Goal: Check status: Check status

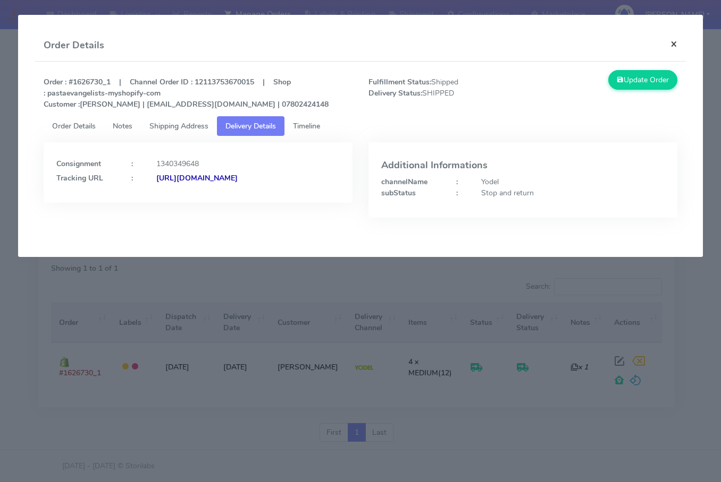
click at [668, 44] on button "×" at bounding box center [674, 44] width 24 height 28
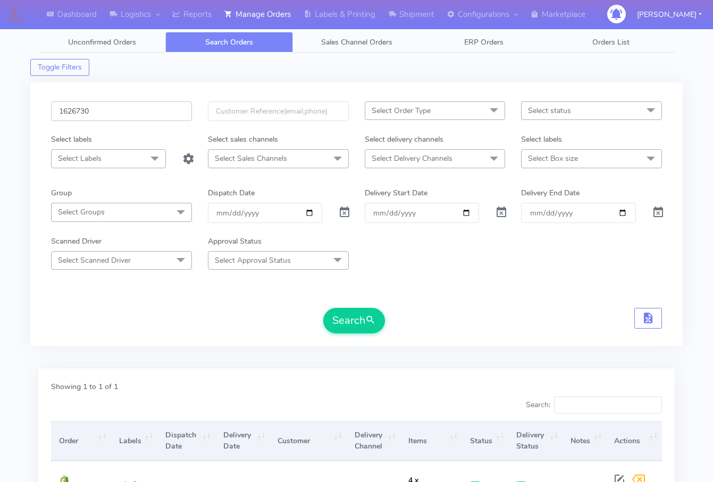
click at [120, 108] on input "1626730" at bounding box center [121, 111] width 141 height 20
paste input "56"
type input "1626756"
click at [344, 314] on button "Search" at bounding box center [354, 321] width 62 height 26
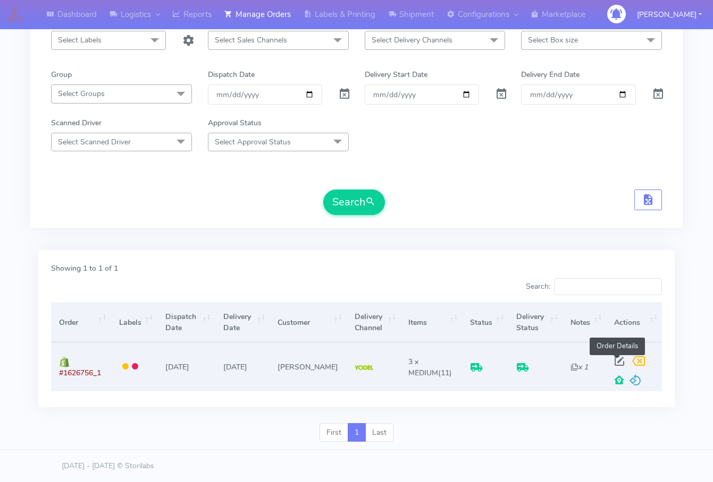
click at [609, 360] on span at bounding box center [618, 364] width 19 height 10
select select "5"
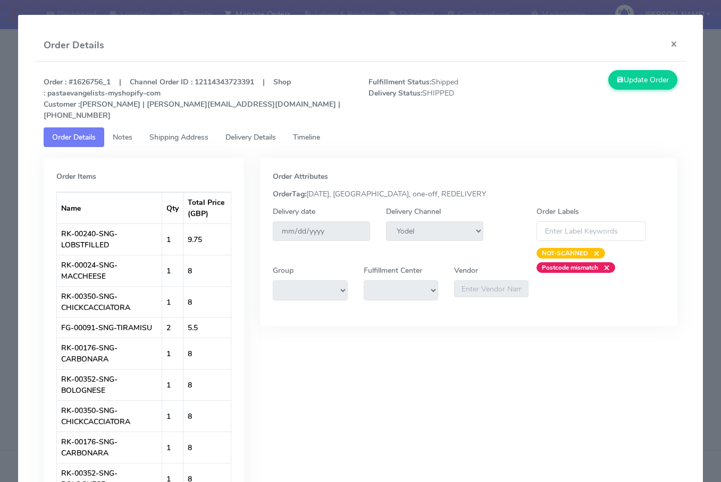
click at [133, 129] on link "Notes" at bounding box center [122, 138] width 37 height 20
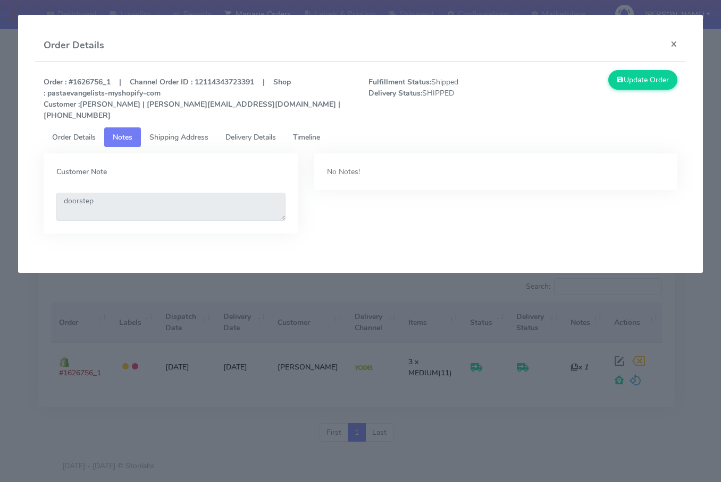
drag, startPoint x: 188, startPoint y: 128, endPoint x: 254, endPoint y: 126, distance: 65.9
click at [189, 132] on span "Shipping Address" at bounding box center [178, 137] width 59 height 10
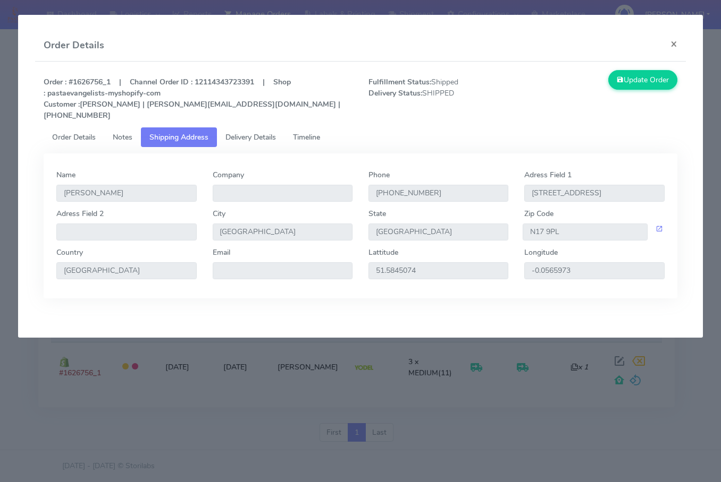
click at [254, 132] on span "Delivery Details" at bounding box center [250, 137] width 50 height 10
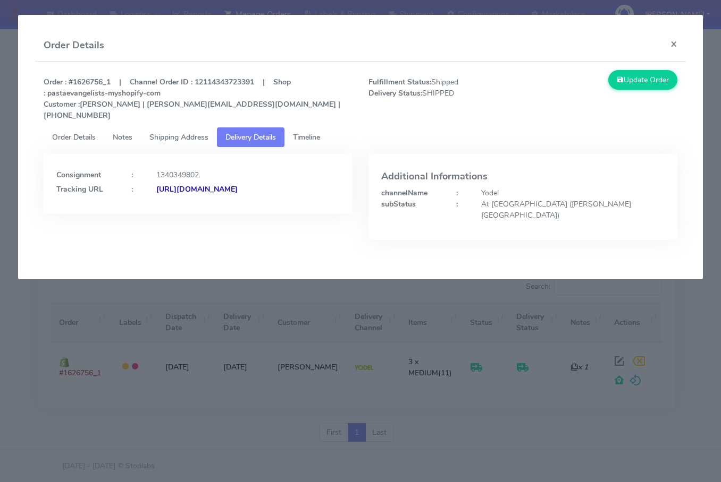
drag, startPoint x: 266, startPoint y: 196, endPoint x: 169, endPoint y: 216, distance: 98.7
click at [171, 215] on div "Consignment : 1340349802 Tracking URL : [URL][DOMAIN_NAME]" at bounding box center [198, 205] width 325 height 103
copy strong "JJD0002249960902526"
click at [678, 43] on button "×" at bounding box center [674, 44] width 24 height 28
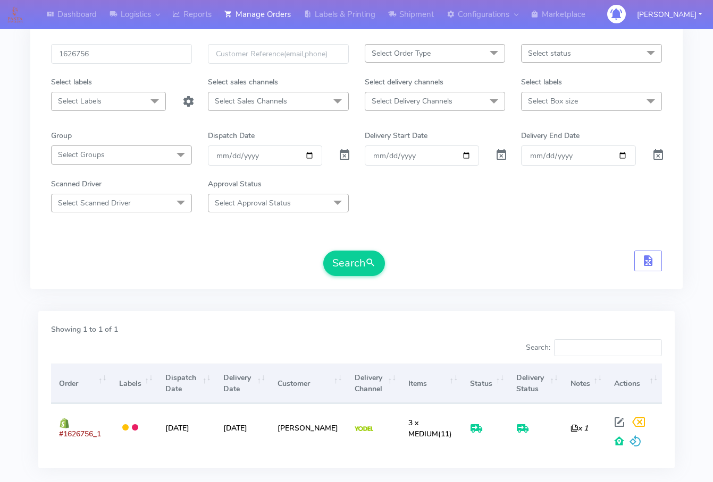
scroll to position [0, 0]
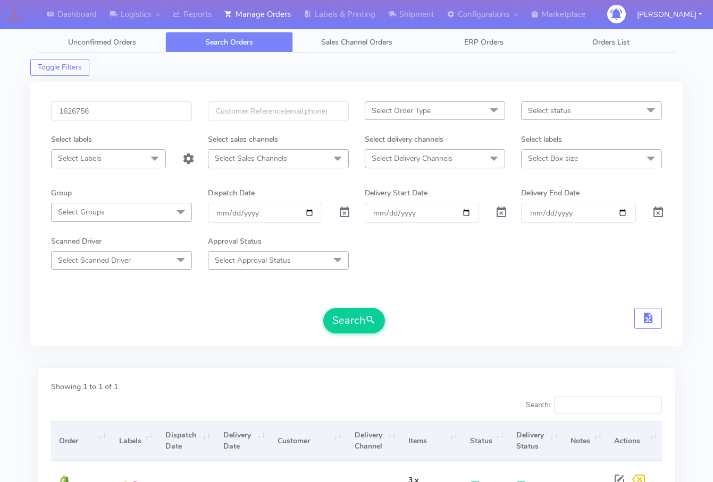
click at [121, 99] on div "1626756 Select Order Type Select All MEALS ATAVI One Off Pasta Club Gift Kit Ev…" at bounding box center [356, 214] width 652 height 264
click at [139, 114] on input "1626756" at bounding box center [121, 111] width 141 height 20
paste input "511"
type input "1626511"
click at [364, 318] on button "Search" at bounding box center [354, 321] width 62 height 26
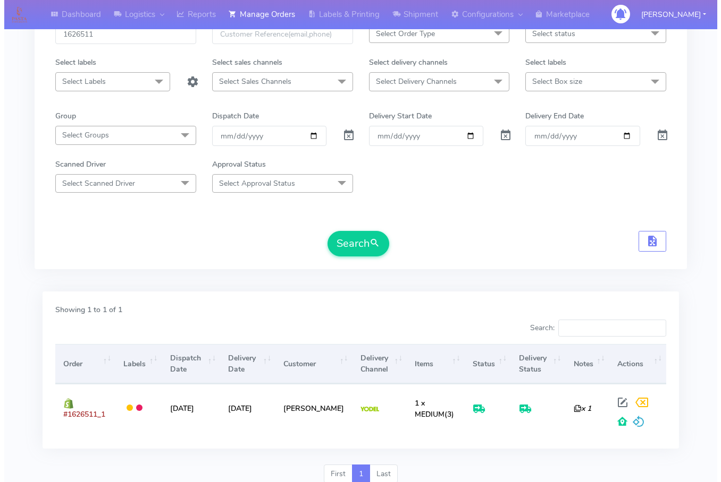
scroll to position [118, 0]
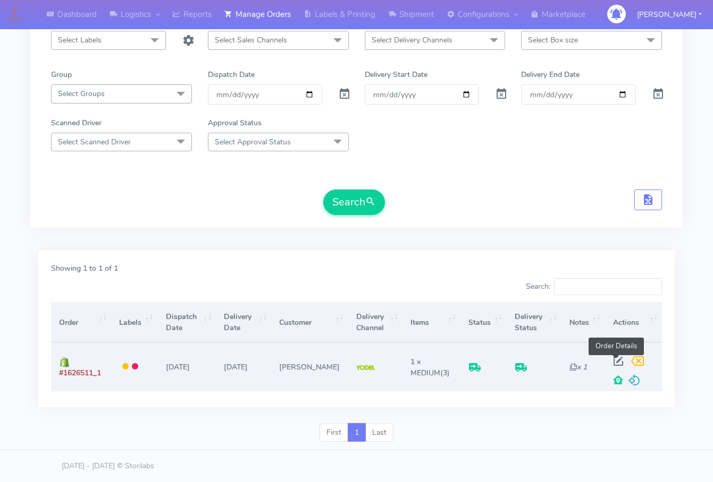
click at [610, 359] on span at bounding box center [617, 364] width 19 height 10
select select "5"
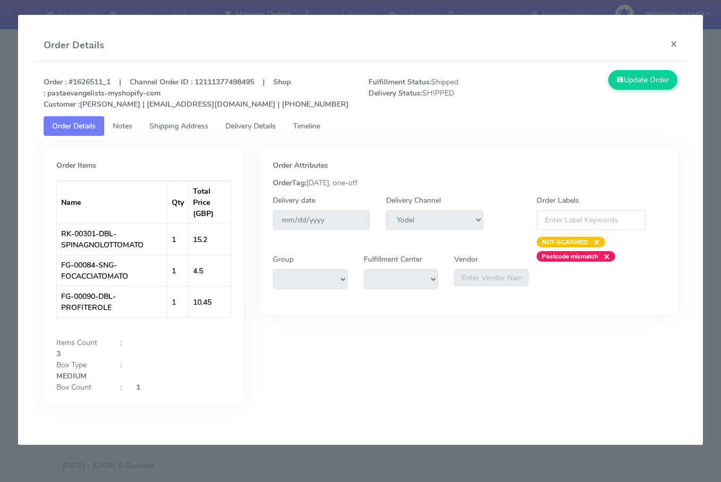
click at [131, 125] on span "Notes" at bounding box center [123, 126] width 20 height 10
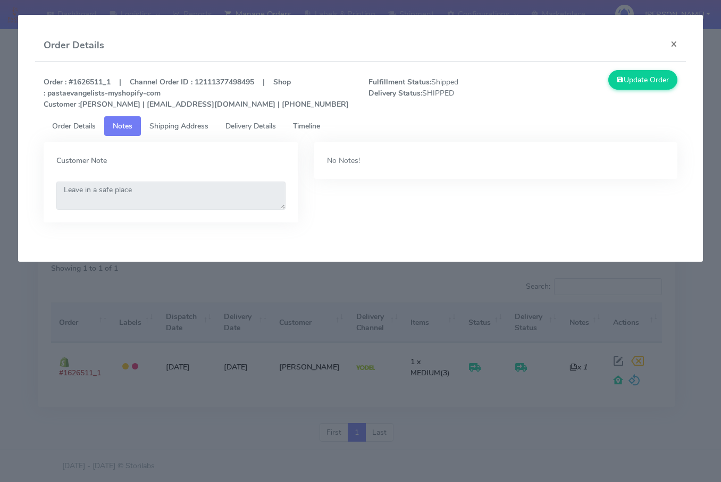
click at [172, 123] on span "Shipping Address" at bounding box center [178, 126] width 59 height 10
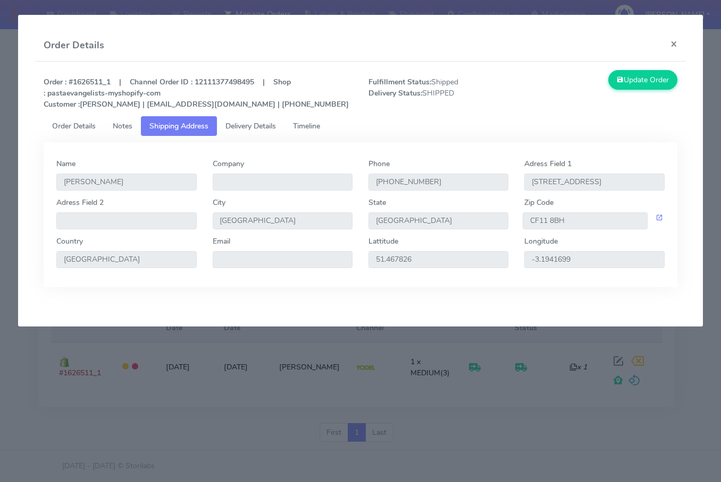
click at [240, 126] on span "Delivery Details" at bounding box center [250, 126] width 50 height 10
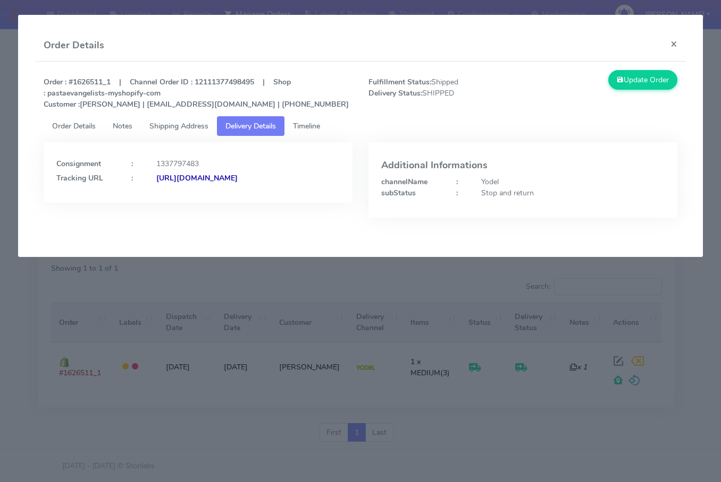
drag, startPoint x: 288, startPoint y: 195, endPoint x: 171, endPoint y: 216, distance: 119.2
click at [171, 216] on div "Consignment : 1337797483 Tracking URL : [URL][DOMAIN_NAME]" at bounding box center [198, 187] width 325 height 91
copy strong "JJD0002249960902236"
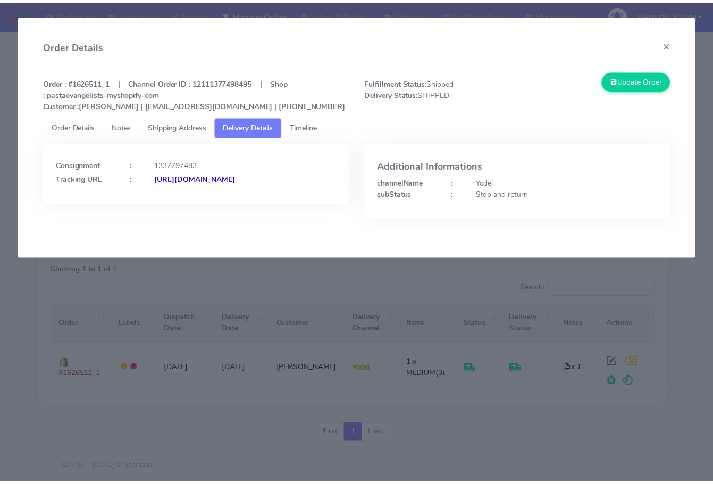
scroll to position [117, 0]
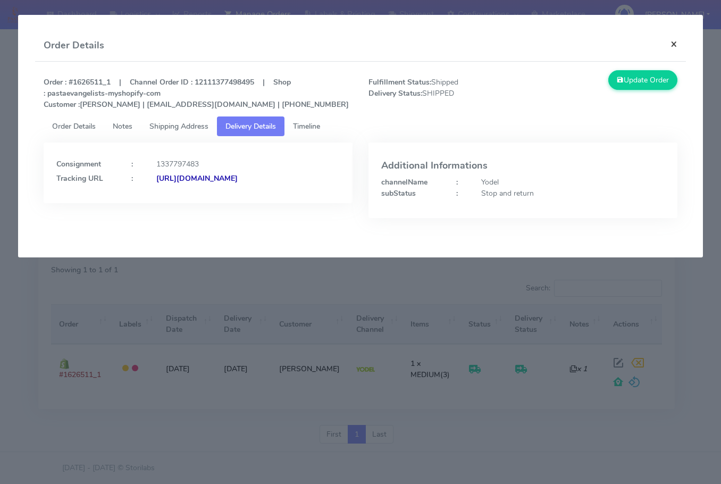
click at [673, 44] on button "×" at bounding box center [674, 44] width 24 height 28
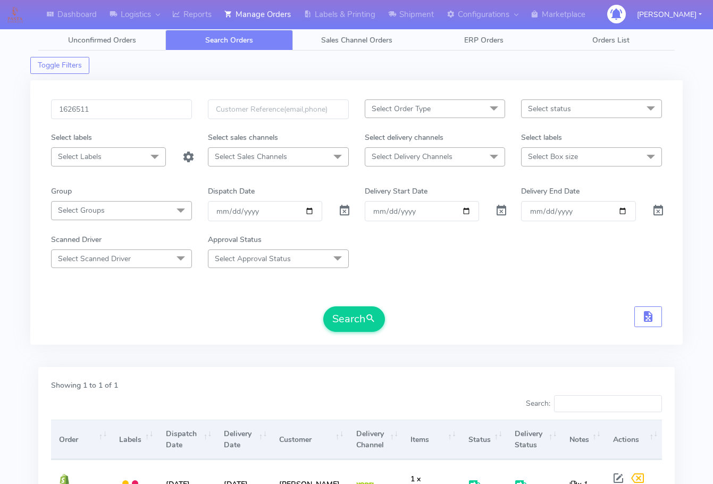
scroll to position [0, 0]
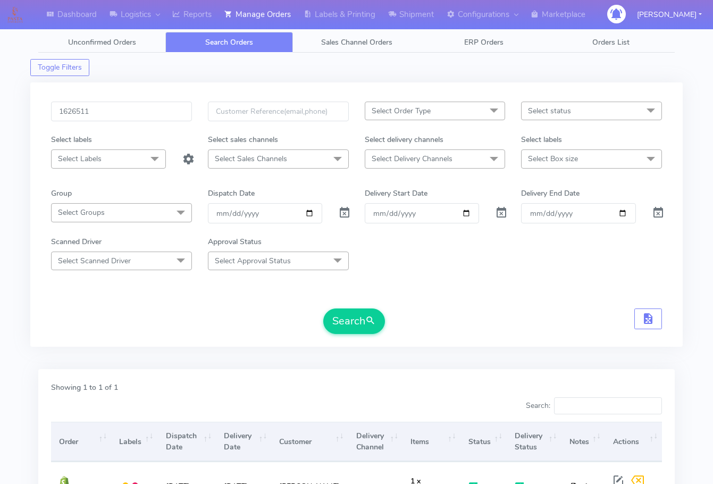
click at [122, 98] on div "1626511 Select Order Type Select All MEALS ATAVI One Off Pasta Club Gift Kit Ev…" at bounding box center [356, 214] width 652 height 264
click at [146, 108] on input "1626511" at bounding box center [121, 111] width 141 height 20
paste input "284"
type input "1622841"
click at [346, 315] on button "Search" at bounding box center [354, 321] width 62 height 26
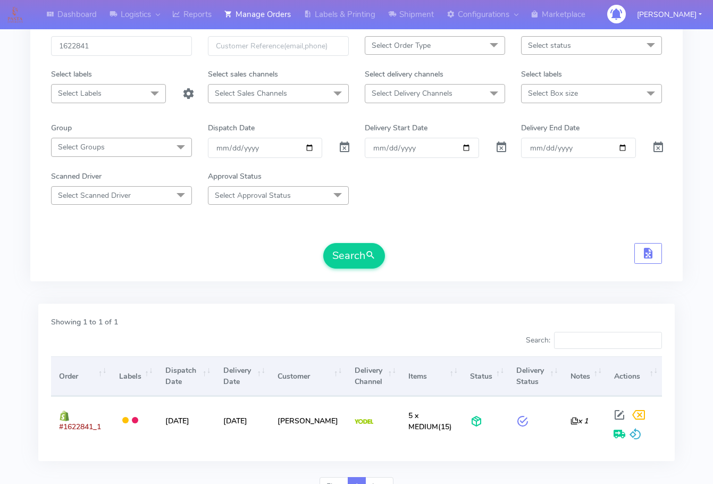
scroll to position [117, 0]
